Goal: Find specific page/section: Find specific page/section

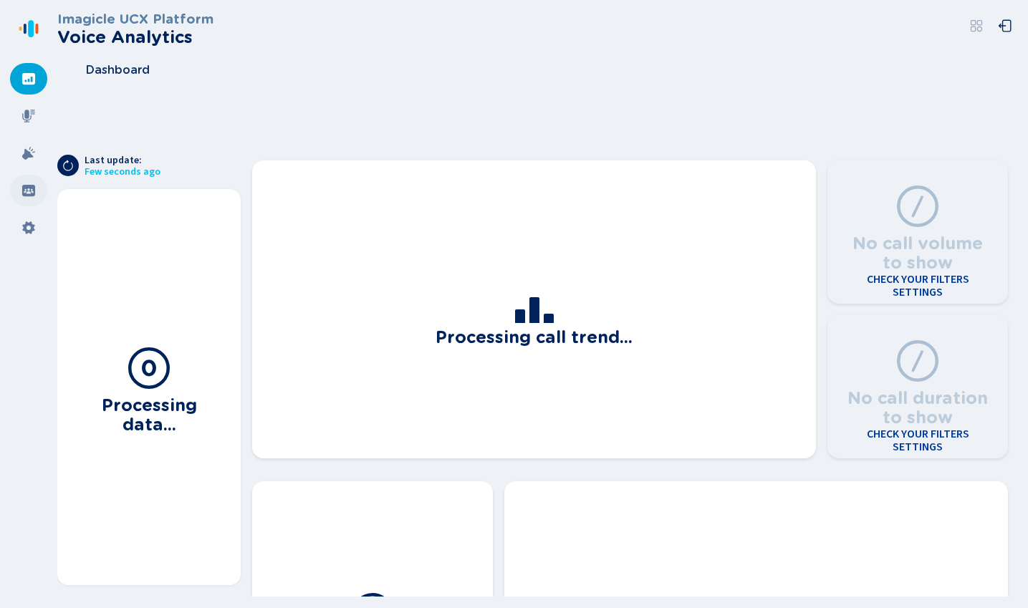
click at [30, 193] on icon at bounding box center [28, 190] width 14 height 14
